Goal: Ask a question

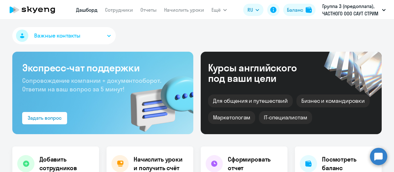
select select "30"
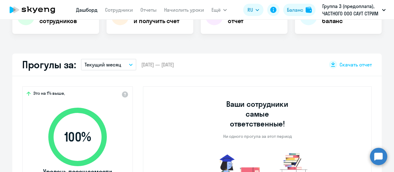
scroll to position [185, 0]
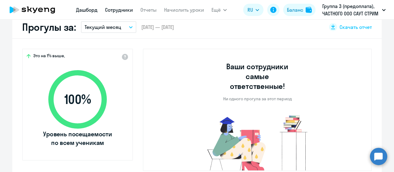
click at [126, 11] on link "Сотрудники" at bounding box center [119, 10] width 28 height 6
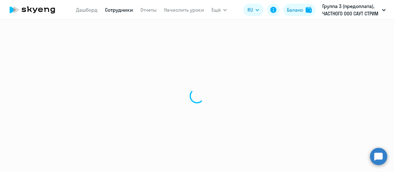
select select "30"
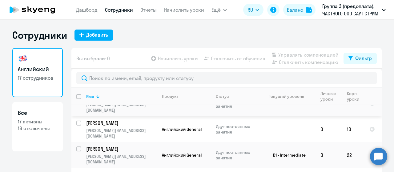
scroll to position [216, 0]
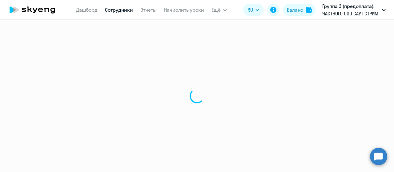
select select "english"
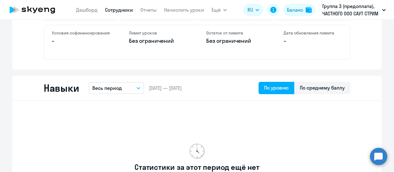
scroll to position [277, 0]
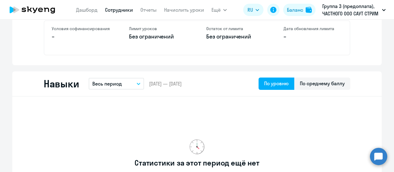
click at [137, 83] on icon "button" at bounding box center [139, 84] width 4 height 2
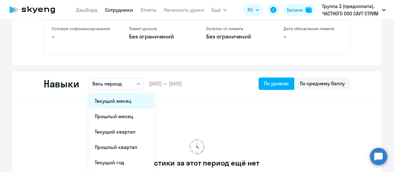
click at [121, 103] on li "Текущий месяц" at bounding box center [121, 100] width 65 height 15
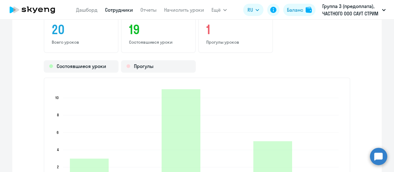
scroll to position [724, 0]
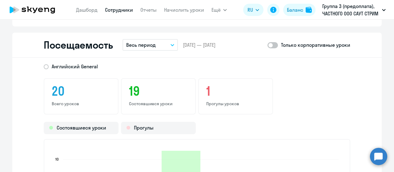
click at [171, 45] on icon "button" at bounding box center [173, 45] width 4 height 2
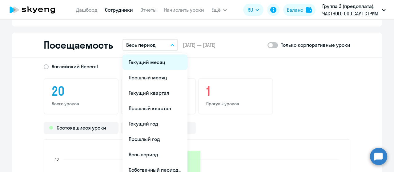
click at [160, 64] on li "Текущий месяц" at bounding box center [155, 61] width 65 height 15
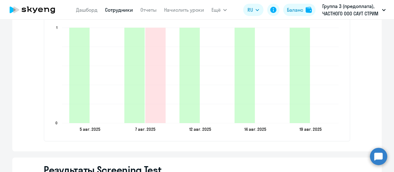
scroll to position [817, 0]
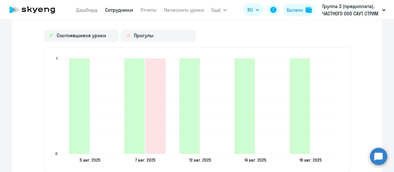
click at [367, 83] on div "[DEMOGRAPHIC_DATA] General 6 Всего уроков 5 Состоявшиеся уроки 1 Прогулы уроков…" at bounding box center [196, 74] width 369 height 217
click at [377, 156] on circle at bounding box center [378, 156] width 17 height 17
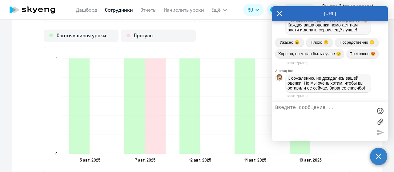
scroll to position [25665, 0]
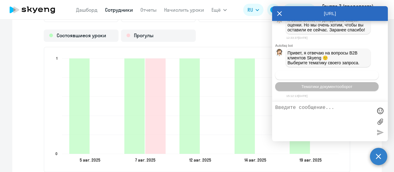
click at [302, 77] on span "Операционное сопровождение" at bounding box center [327, 75] width 58 height 5
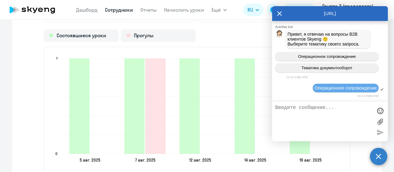
scroll to position [25720, 0]
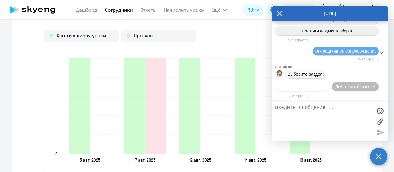
click at [292, 86] on span "Действия по сотрудникам" at bounding box center [303, 86] width 48 height 5
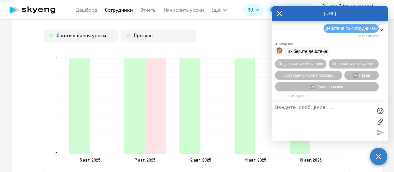
scroll to position [25811, 0]
click at [302, 110] on textarea at bounding box center [323, 121] width 97 height 33
type textarea "соедините с оператором"
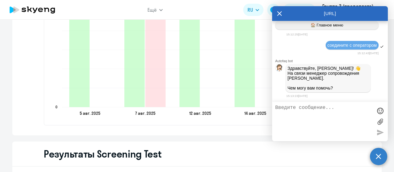
scroll to position [817, 0]
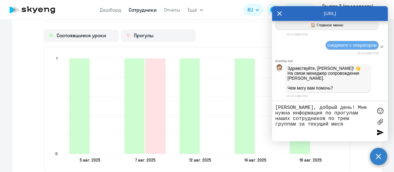
type textarea "[PERSON_NAME], добрый день! Мне нужна информация по прогулам наших сотрудников …"
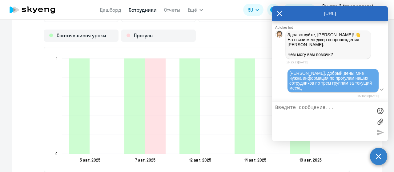
scroll to position [25907, 0]
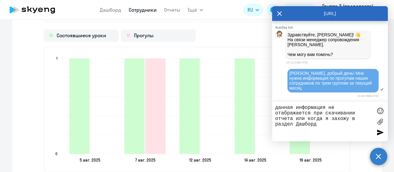
type textarea "данная информация не отабражается при скачивании отчета или когда я захожу в ра…"
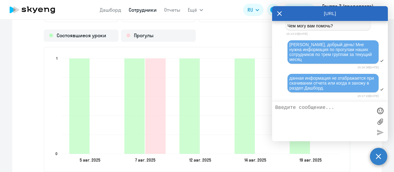
scroll to position [25936, 0]
type textarea "м"
type textarea "н"
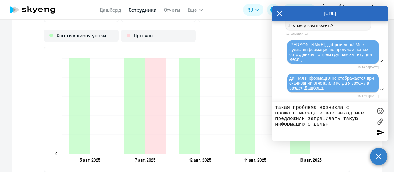
type textarea "такая проблема возникла с прошлго месяца и как выход мне предложили запрашивать…"
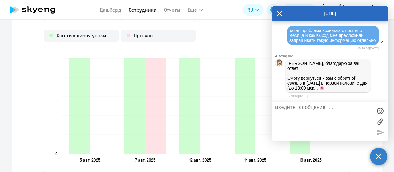
scroll to position [26013, 0]
